Goal: Task Accomplishment & Management: Use online tool/utility

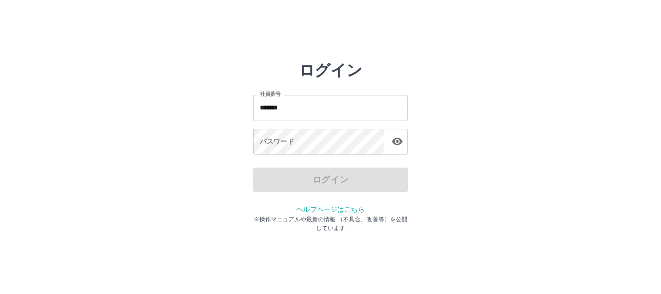
click at [548, 153] on div "ログイン 社員番号 ******* 社員番号 パスワード パスワード ログイン ヘルプページはこちら ※操作マニュアルや最新の情報 （不具合、改善等）を公開し…" at bounding box center [330, 138] width 581 height 155
click at [317, 113] on input "*******" at bounding box center [330, 108] width 155 height 26
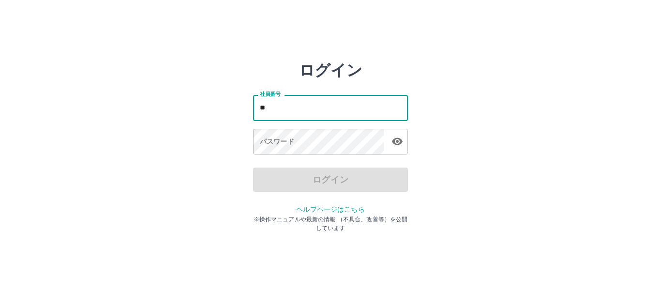
type input "*"
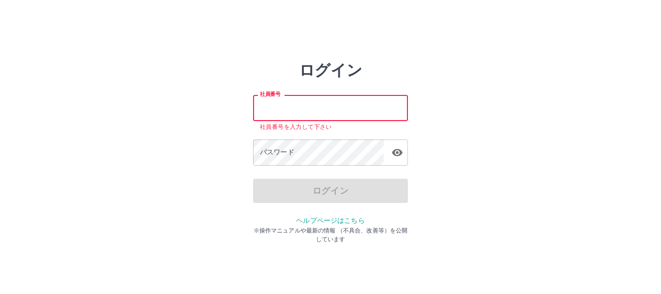
click at [262, 105] on input "社員番号" at bounding box center [330, 108] width 155 height 26
click at [287, 105] on input "社員番号" at bounding box center [330, 108] width 155 height 26
type input "*******"
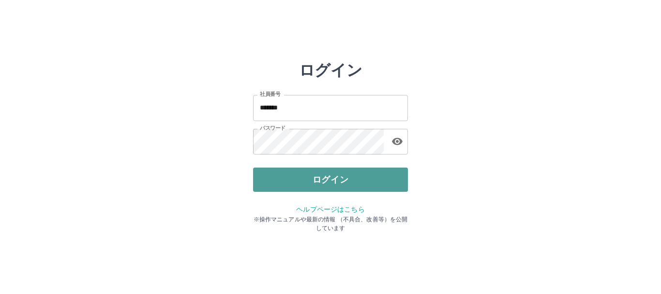
click at [320, 184] on button "ログイン" at bounding box center [330, 179] width 155 height 24
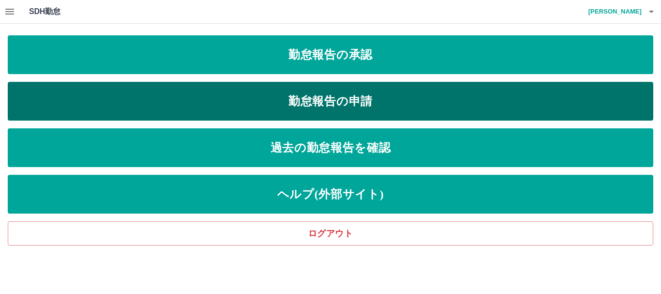
click at [330, 99] on link "勤怠報告の申請" at bounding box center [331, 101] width 646 height 39
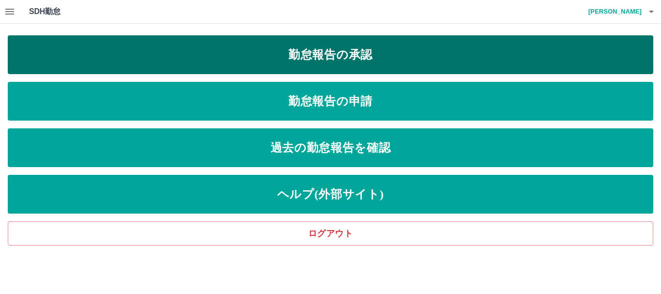
click at [346, 50] on link "勤怠報告の承認" at bounding box center [331, 54] width 646 height 39
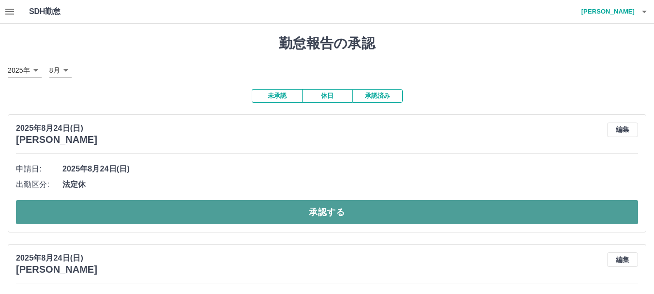
click at [338, 211] on button "承認する" at bounding box center [327, 212] width 622 height 24
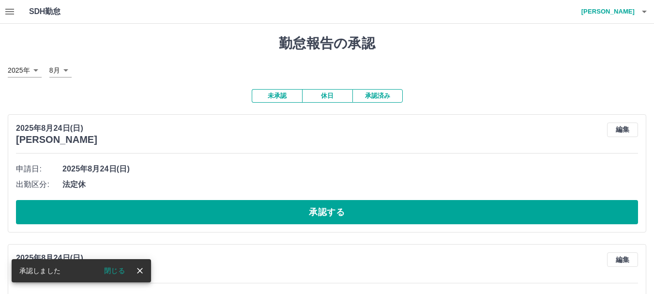
click at [339, 211] on button "承認する" at bounding box center [327, 212] width 622 height 24
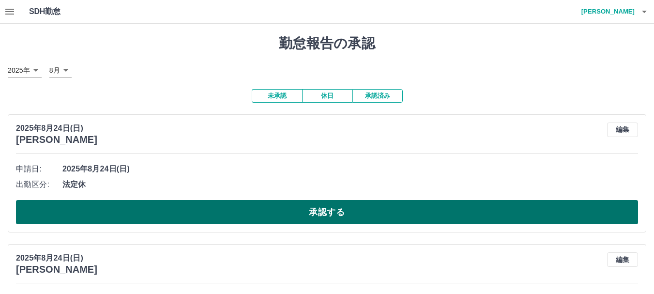
click at [341, 211] on button "承認する" at bounding box center [327, 212] width 622 height 24
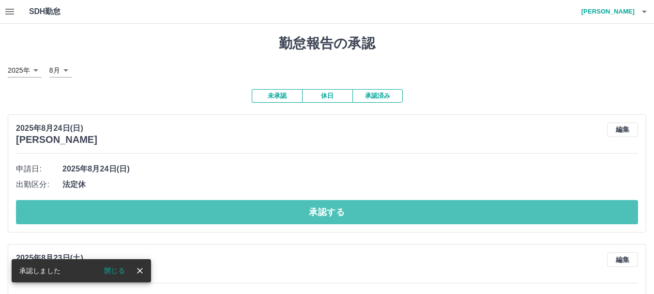
click at [342, 211] on button "承認する" at bounding box center [327, 212] width 622 height 24
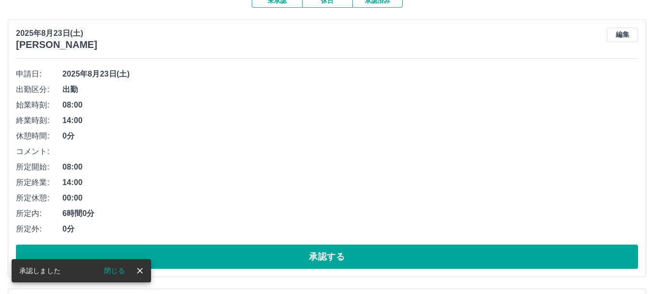
scroll to position [97, 0]
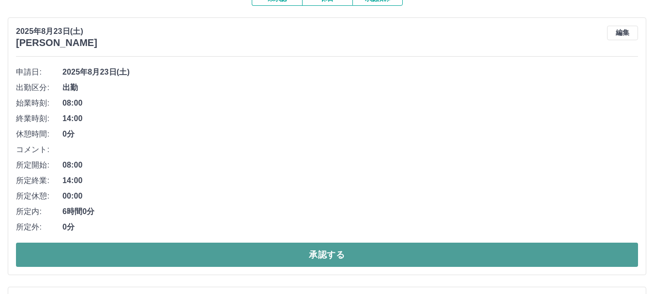
click at [341, 254] on button "承認する" at bounding box center [327, 254] width 622 height 24
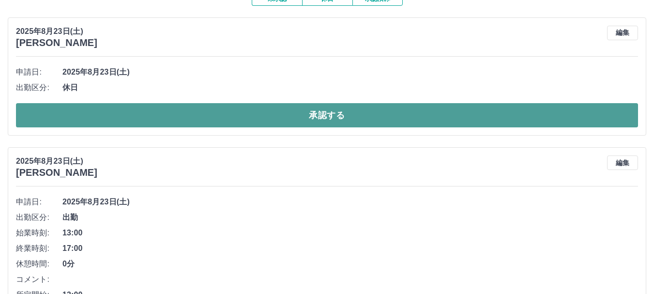
click at [349, 125] on button "承認する" at bounding box center [327, 115] width 622 height 24
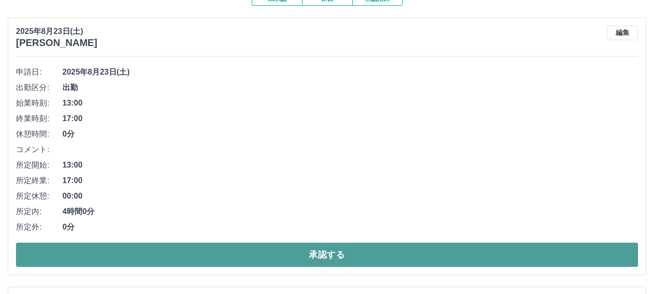
click at [284, 251] on button "承認する" at bounding box center [327, 254] width 622 height 24
click at [283, 250] on button "承認する" at bounding box center [327, 254] width 622 height 24
click at [355, 250] on button "承認する" at bounding box center [327, 254] width 622 height 24
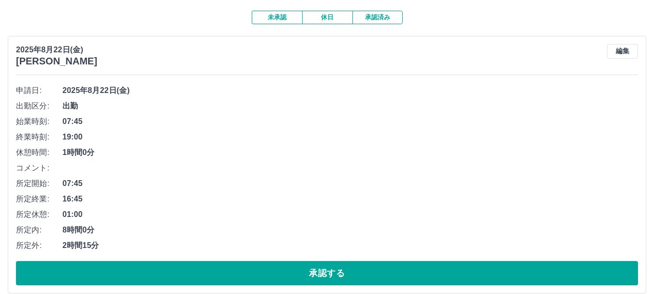
scroll to position [48, 0]
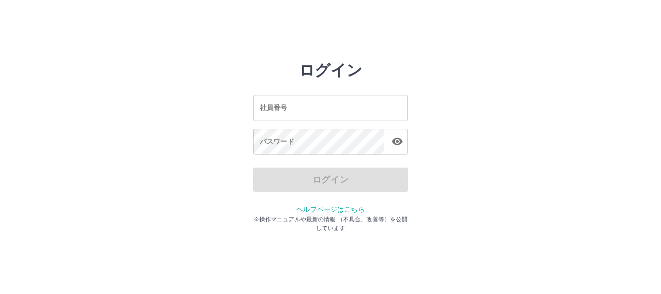
click at [312, 112] on input "社員番号" at bounding box center [330, 108] width 155 height 26
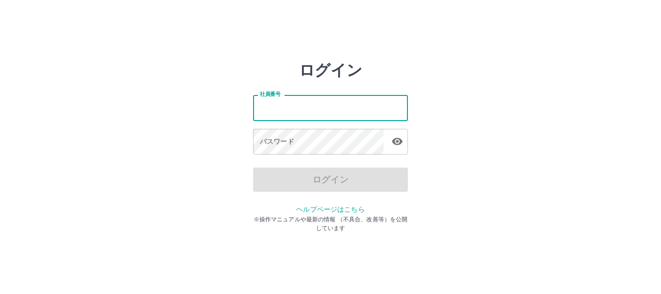
type input "*******"
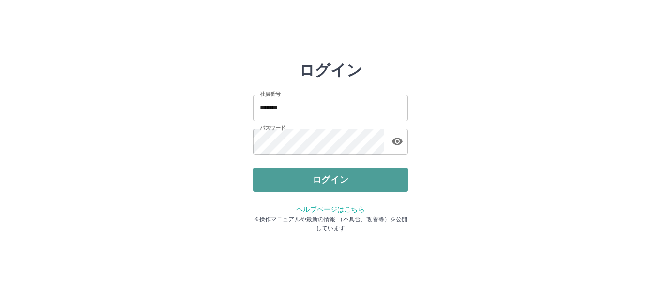
click at [330, 176] on button "ログイン" at bounding box center [330, 179] width 155 height 24
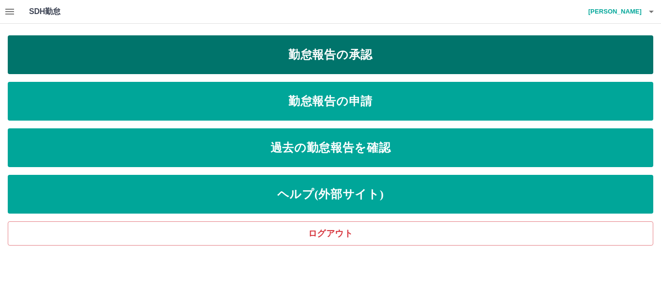
click at [351, 60] on link "勤怠報告の承認" at bounding box center [331, 54] width 646 height 39
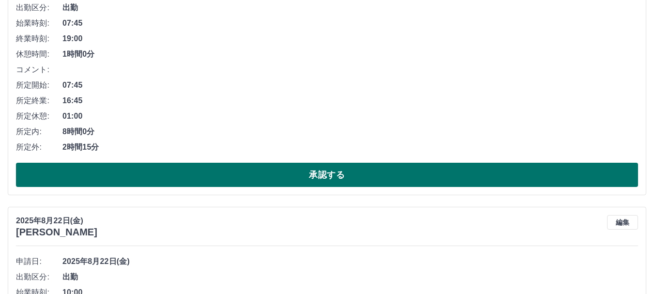
scroll to position [194, 0]
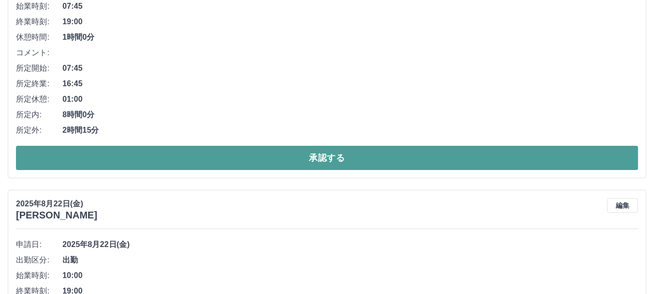
click at [339, 161] on button "承認する" at bounding box center [327, 158] width 622 height 24
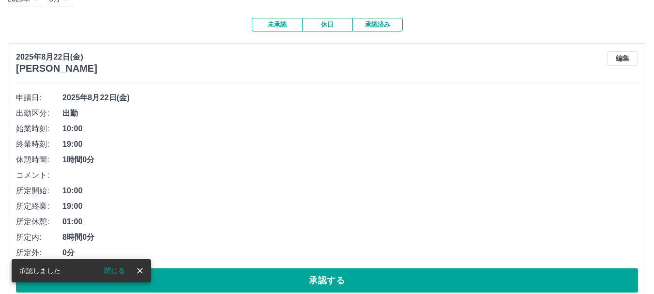
scroll to position [97, 0]
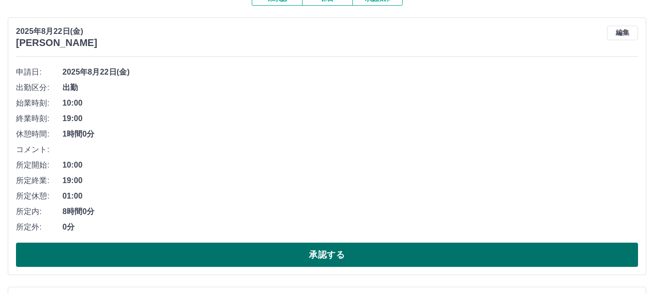
click at [335, 251] on button "承認する" at bounding box center [327, 254] width 622 height 24
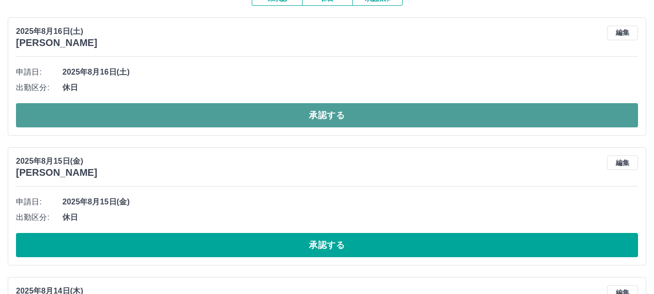
click at [327, 114] on button "承認する" at bounding box center [327, 115] width 622 height 24
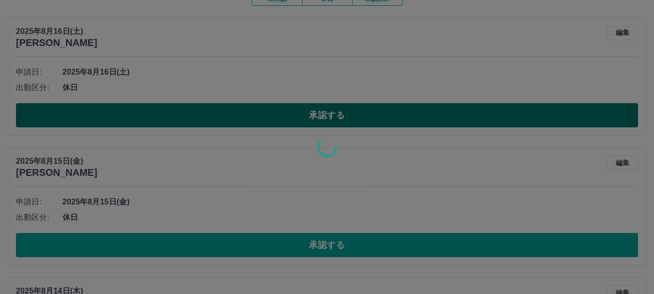
scroll to position [81, 0]
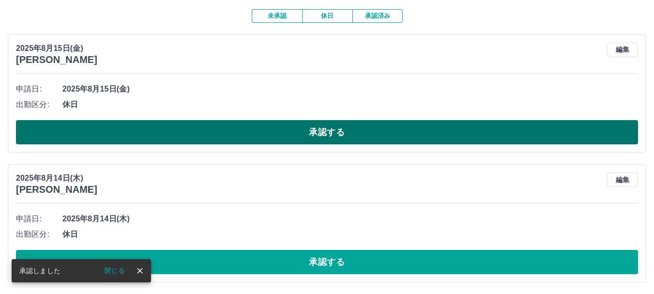
click at [358, 139] on button "承認する" at bounding box center [327, 132] width 622 height 24
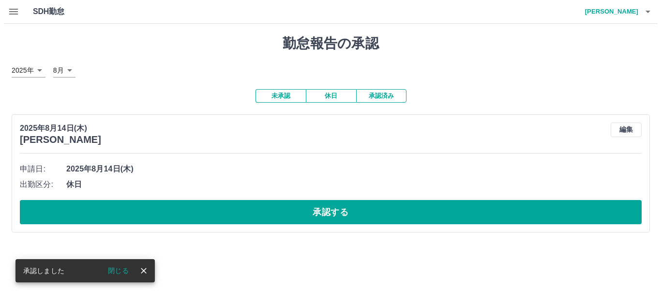
scroll to position [0, 0]
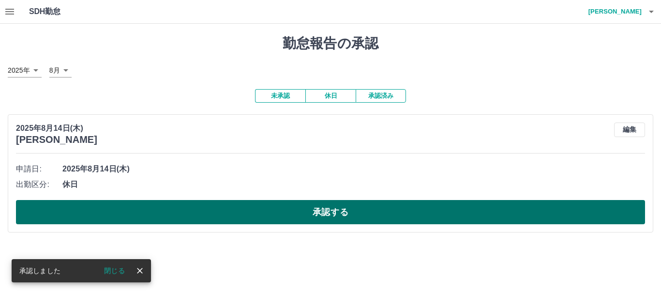
click at [343, 212] on button "承認する" at bounding box center [330, 212] width 629 height 24
